Goal: Task Accomplishment & Management: Manage account settings

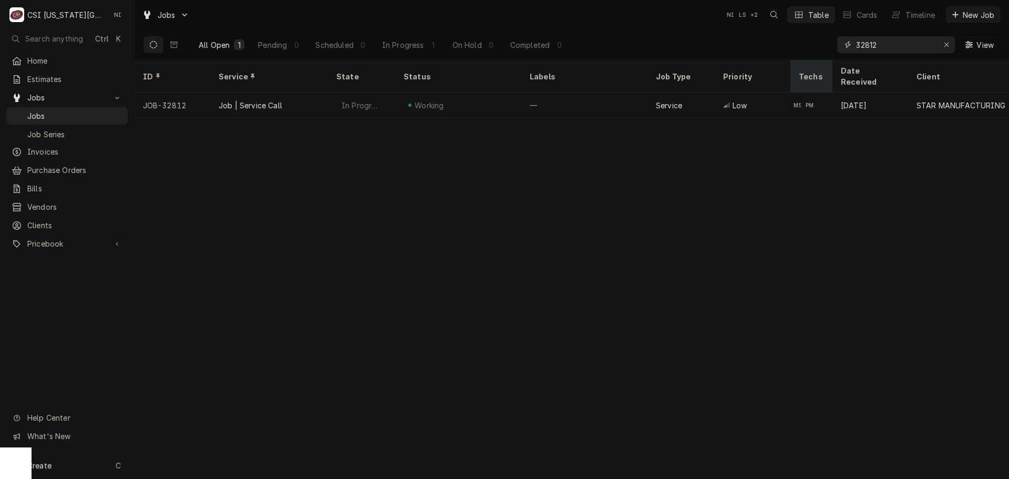
drag, startPoint x: 862, startPoint y: 50, endPoint x: 817, endPoint y: 60, distance: 46.3
click at [819, 60] on div "Jobs NI LS + 2 Table Cards Timeline New Job All Open 1 Pending 0 Scheduled 0 In…" at bounding box center [572, 239] width 875 height 479
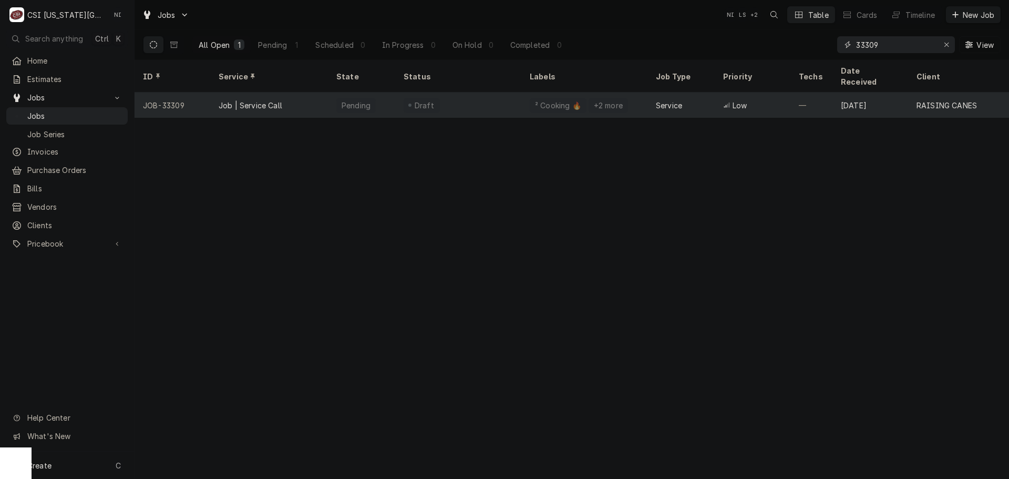
type input "33309"
click at [488, 93] on div "Draft" at bounding box center [458, 105] width 126 height 25
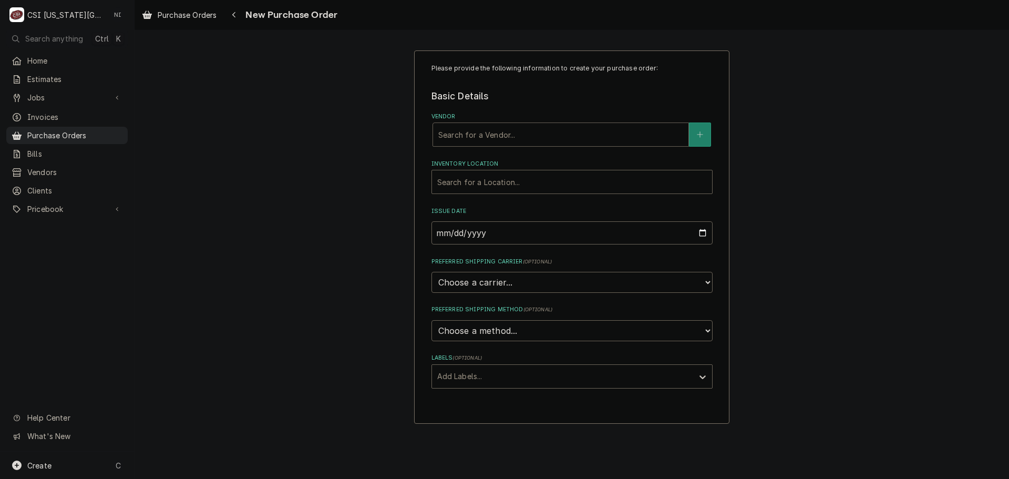
click at [503, 136] on div "Vendor" at bounding box center [560, 134] width 245 height 19
type input "wind"
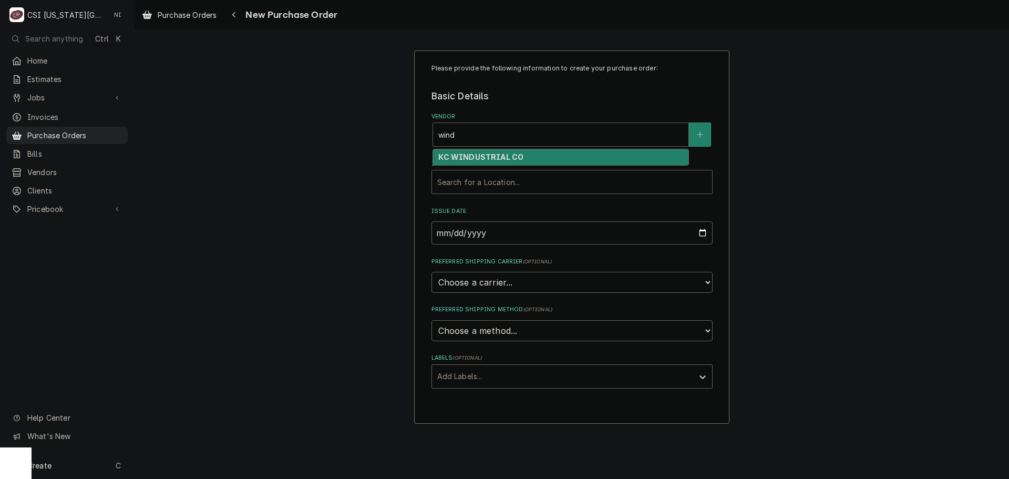
click at [506, 156] on strong "KC WINDUSTRIAL CO" at bounding box center [480, 156] width 85 height 9
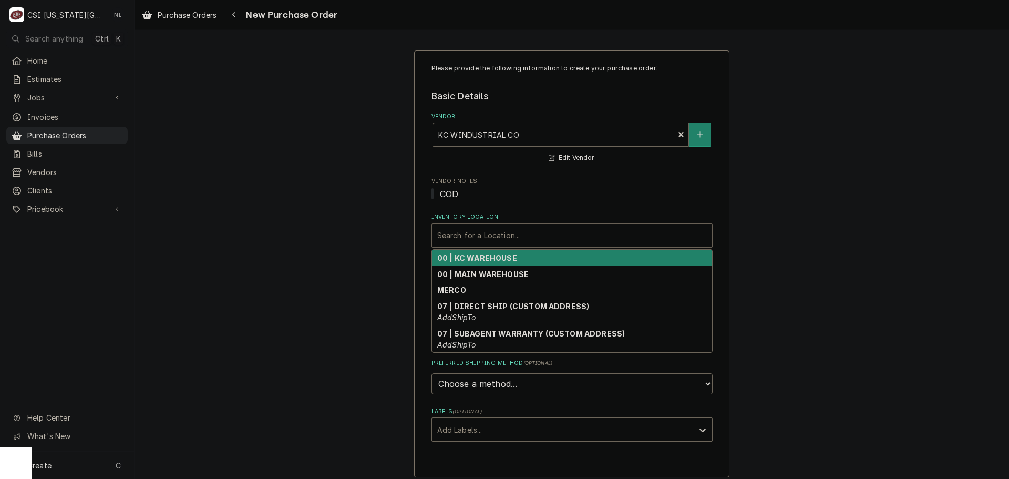
click at [477, 243] on div "Inventory Location" at bounding box center [572, 235] width 270 height 19
click at [480, 259] on strong "00 | KC WAREHOUSE" at bounding box center [477, 257] width 80 height 9
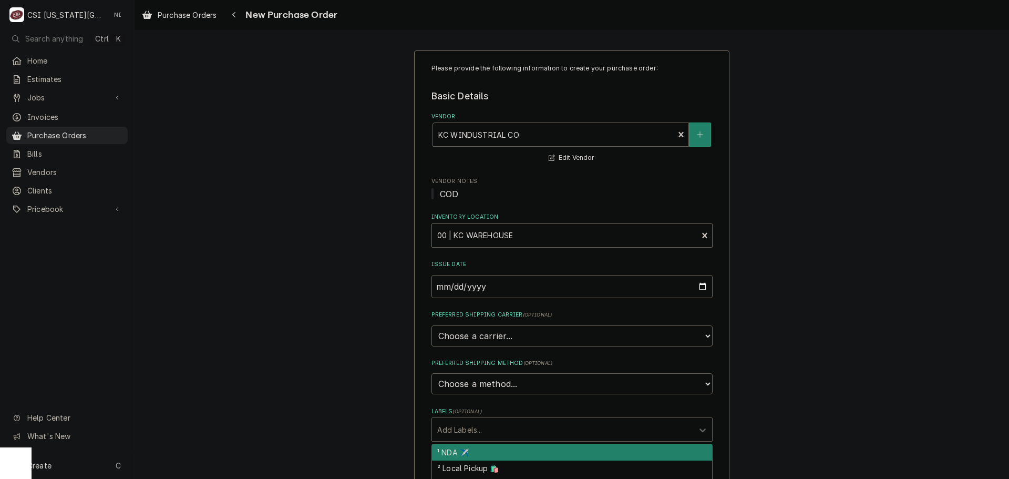
click at [550, 421] on div "Labels" at bounding box center [562, 429] width 251 height 19
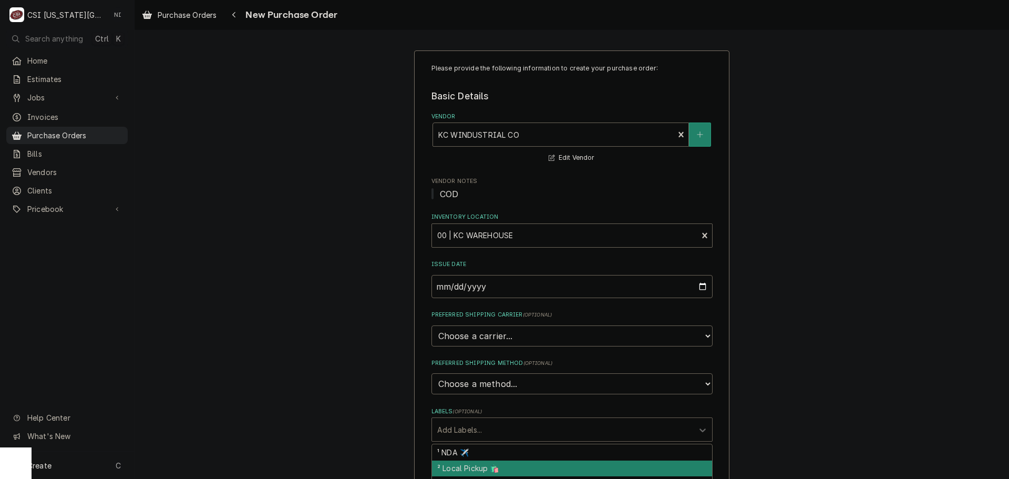
click at [489, 464] on div "² Local Pickup 🛍️" at bounding box center [572, 468] width 280 height 16
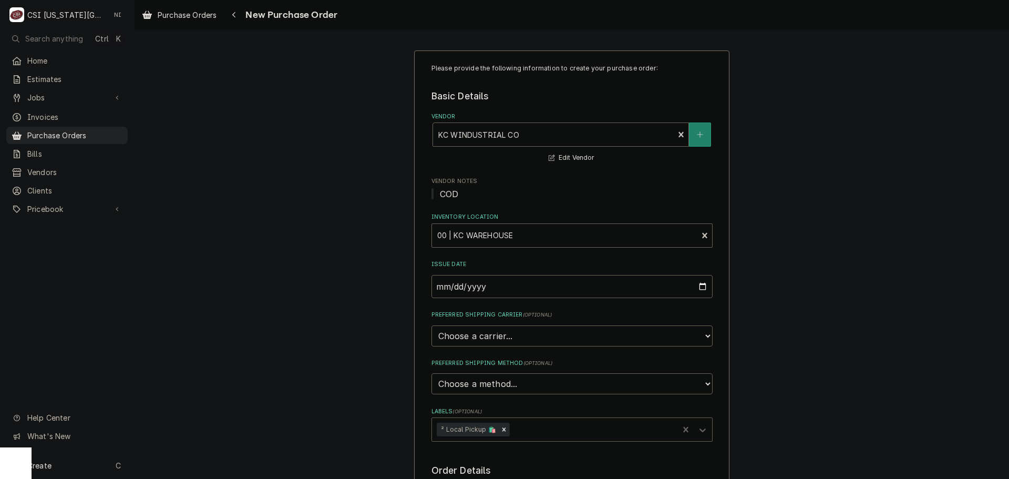
scroll to position [158, 0]
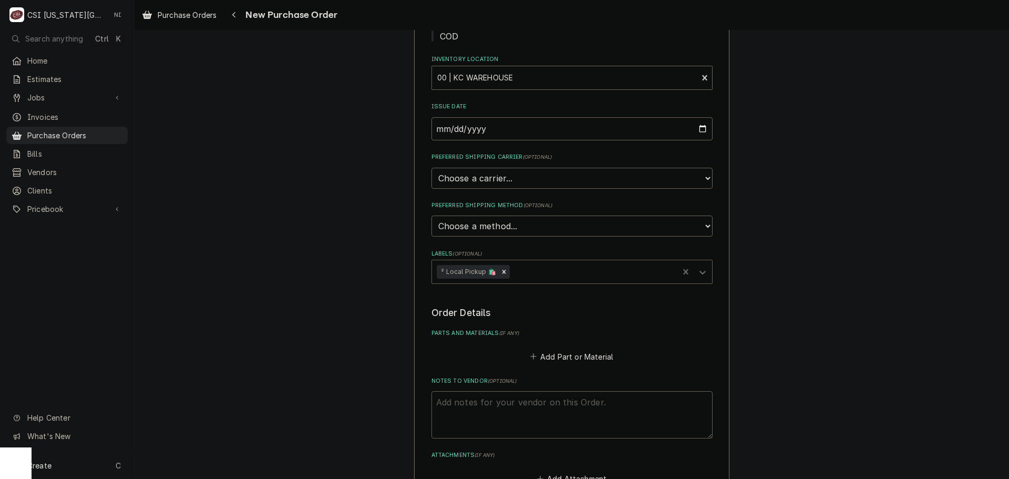
click at [519, 402] on textarea "Notes to Vendor ( optional )" at bounding box center [572, 414] width 281 height 47
type textarea "x"
type textarea "t"
type textarea "x"
type textarea "ty"
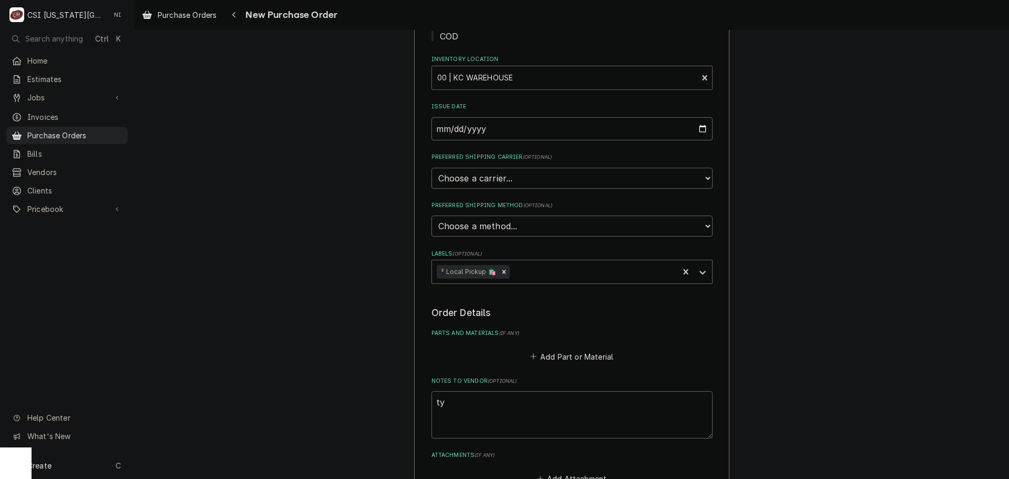
type textarea "x"
type textarea "tyl"
type textarea "x"
type textarea "tyle"
type textarea "x"
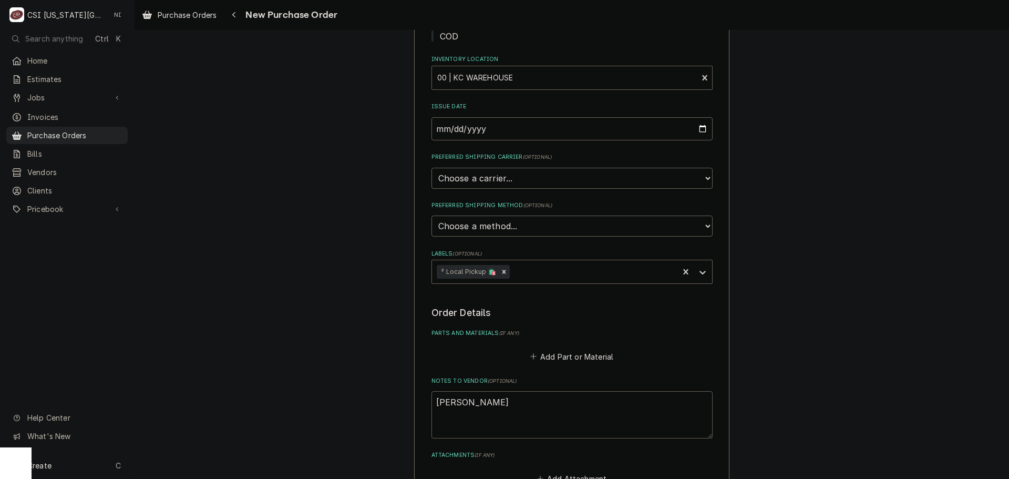
type textarea "[PERSON_NAME]"
click at [563, 352] on button "Add Part or Material" at bounding box center [571, 356] width 87 height 15
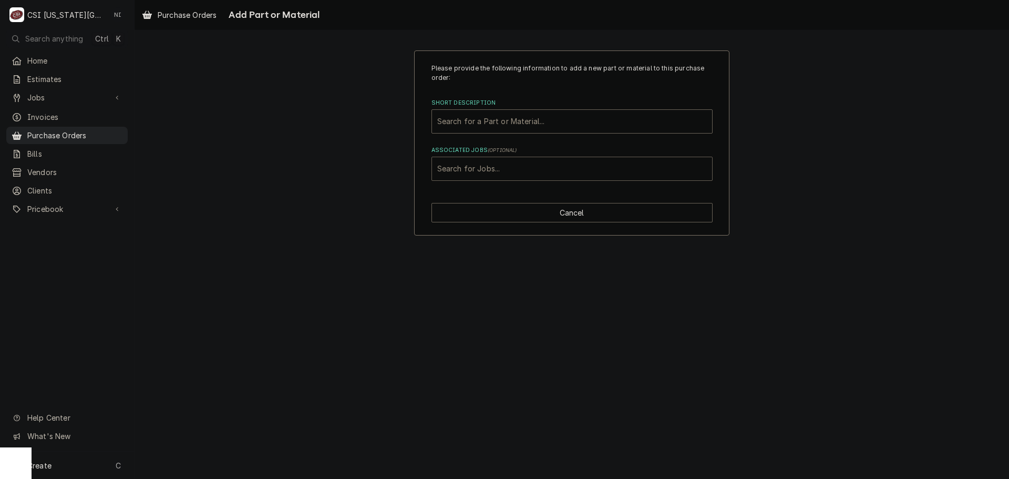
click at [519, 167] on div "Associated Jobs" at bounding box center [572, 168] width 270 height 19
type input "45811"
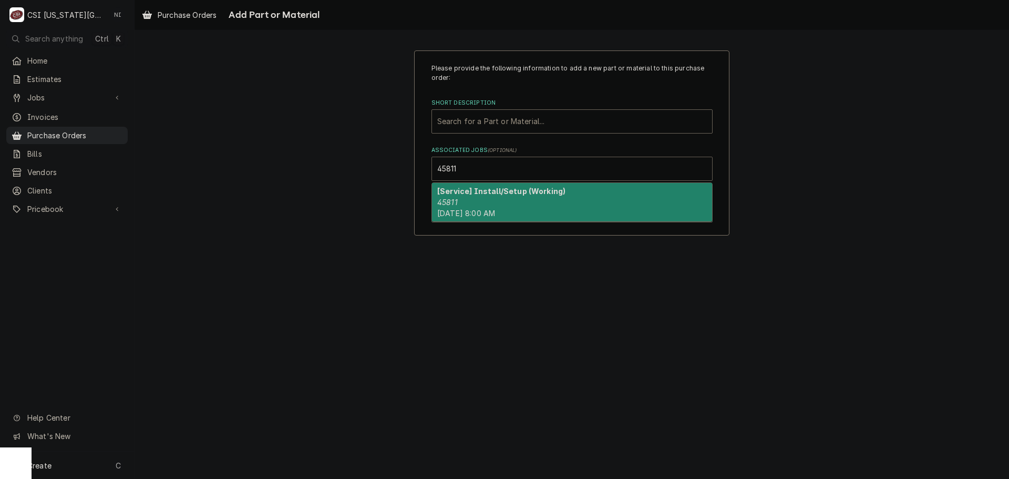
click at [521, 193] on strong "[Service] Install/Setup (Working)" at bounding box center [501, 191] width 128 height 9
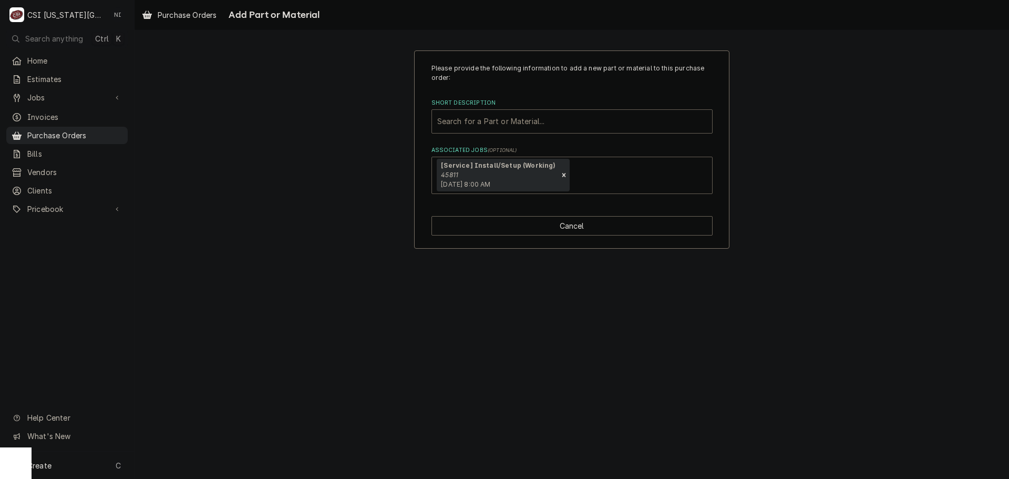
click at [515, 128] on div "Short Description" at bounding box center [572, 121] width 270 height 19
type input "misc pro"
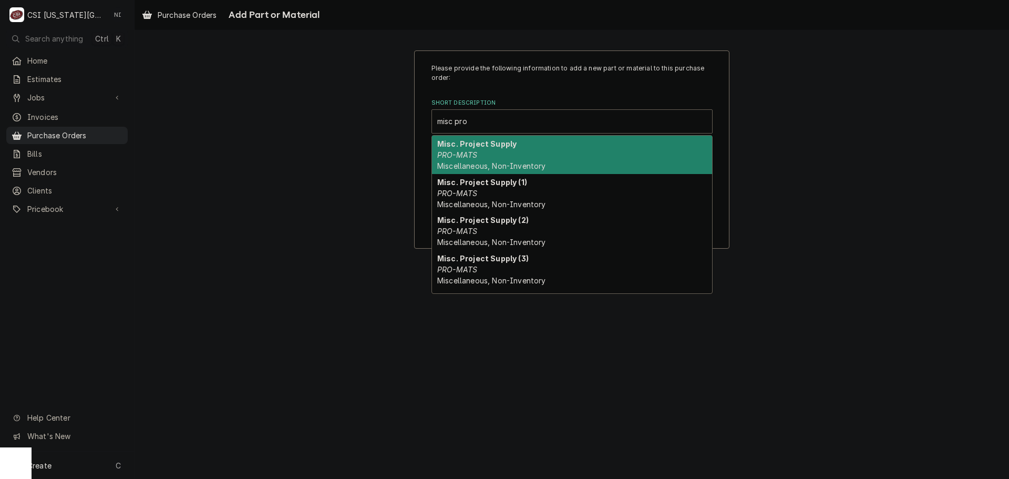
click at [507, 146] on strong "Misc. Project Supply" at bounding box center [476, 143] width 79 height 9
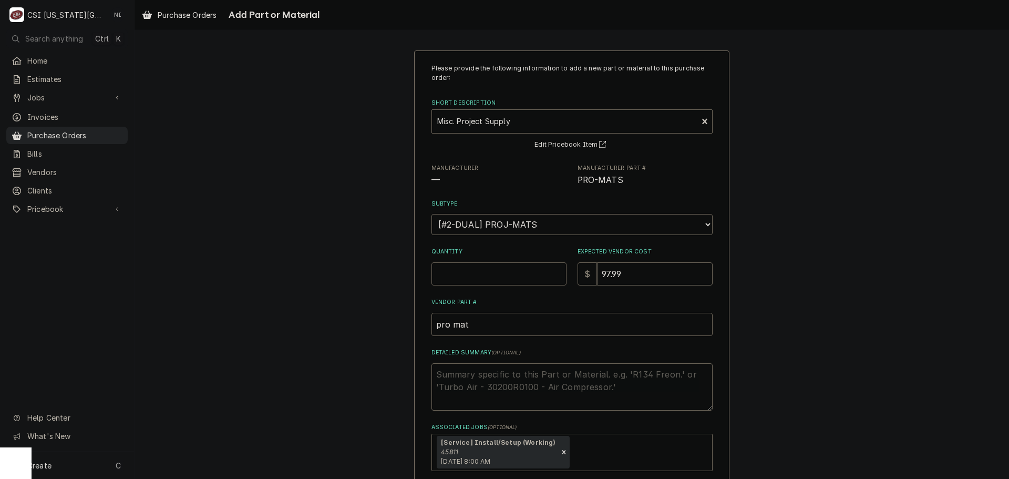
click at [496, 277] on input "Quantity" at bounding box center [499, 273] width 135 height 23
type textarea "x"
type input "1"
type textarea "x"
type input "0"
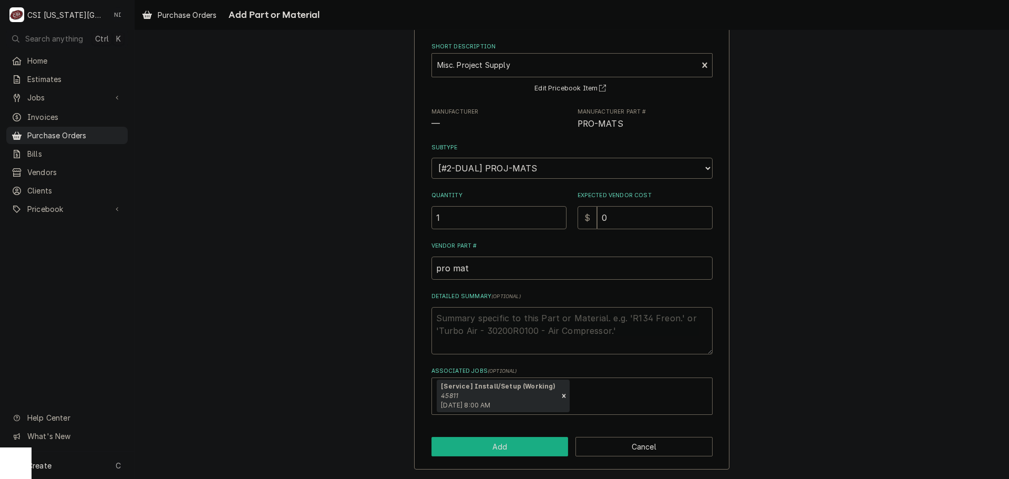
click at [556, 440] on button "Add" at bounding box center [500, 446] width 137 height 19
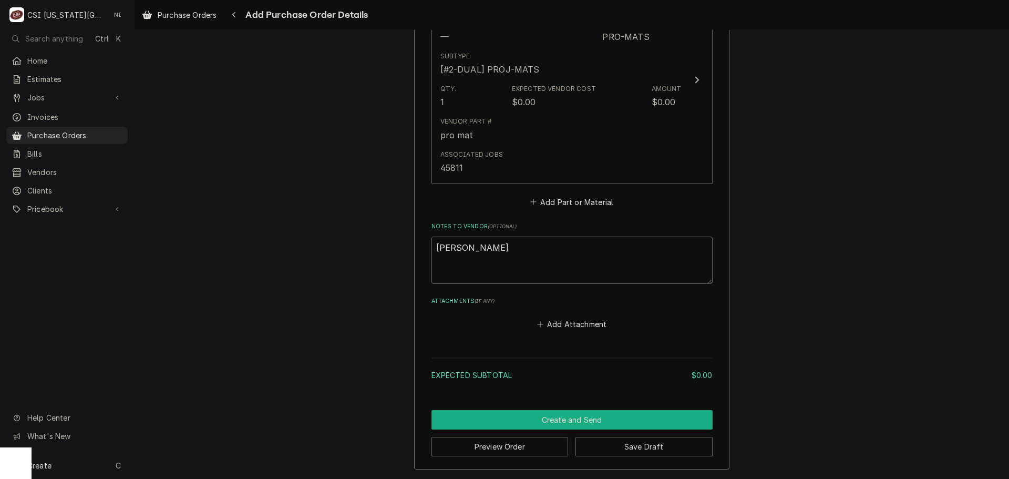
click at [577, 426] on button "Create and Send" at bounding box center [572, 419] width 281 height 19
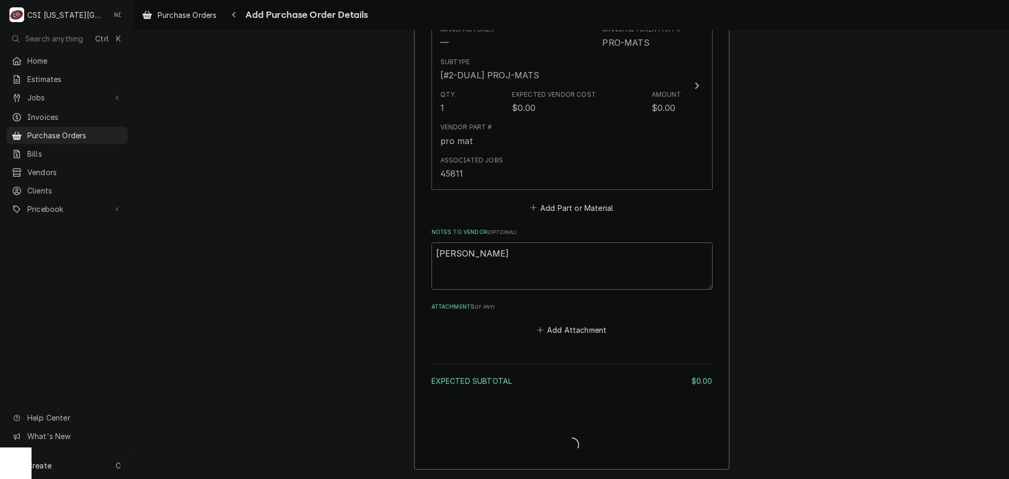
scroll to position [519, 0]
type textarea "x"
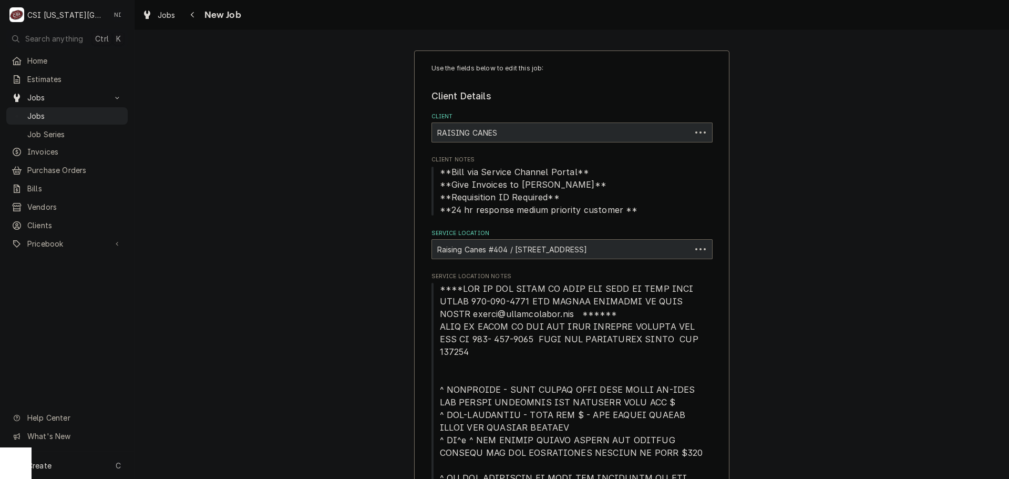
type textarea "x"
click at [57, 111] on span "Jobs" at bounding box center [74, 115] width 95 height 11
